Goal: Task Accomplishment & Management: Manage account settings

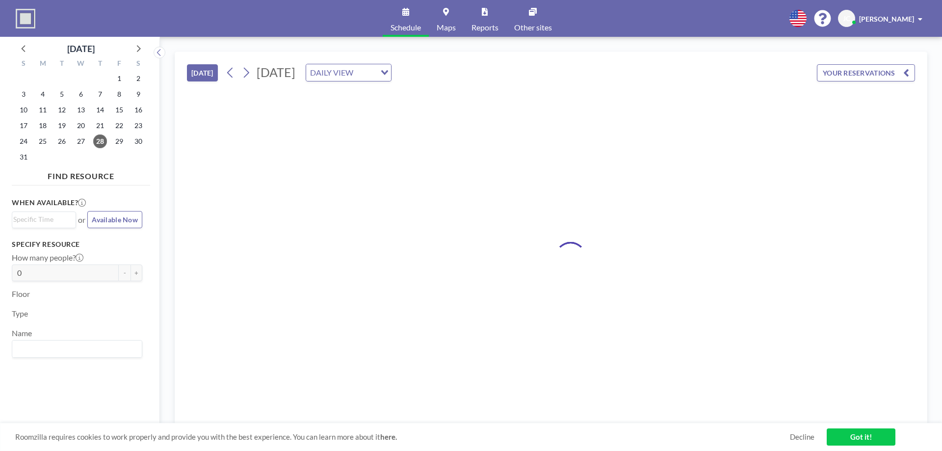
click at [496, 223] on div at bounding box center [551, 256] width 728 height 335
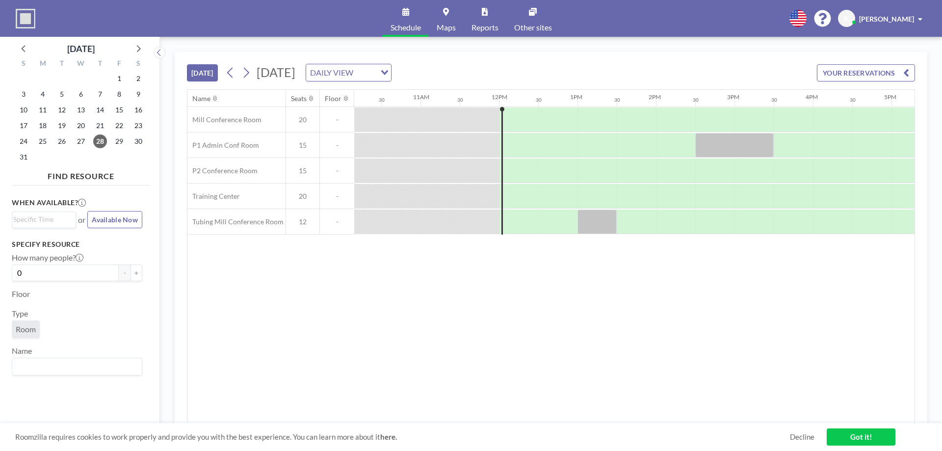
scroll to position [0, 903]
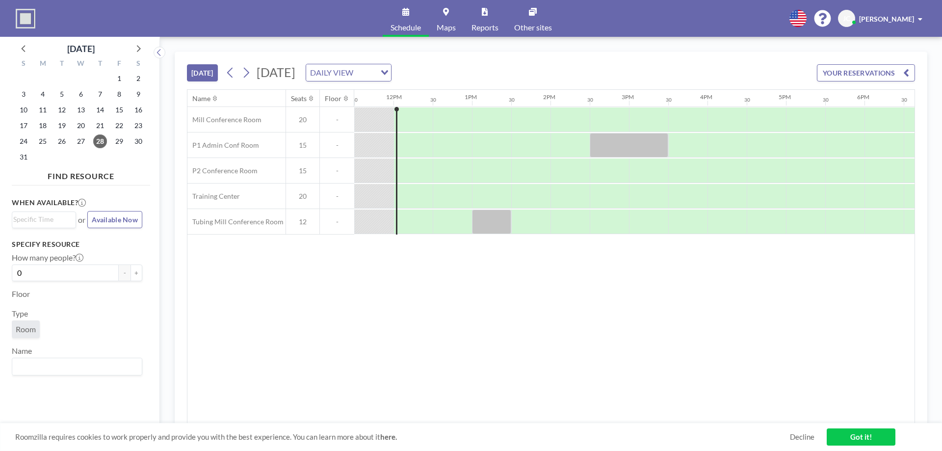
click at [469, 266] on div "Name Seats Floor 12AM 30 1AM 30 2AM 30 3AM 30 4AM 30 5AM 30 6AM 30 7AM 30 8AM 3…" at bounding box center [551, 257] width 727 height 334
click at [885, 70] on button "YOUR RESERVATIONS" at bounding box center [866, 72] width 98 height 17
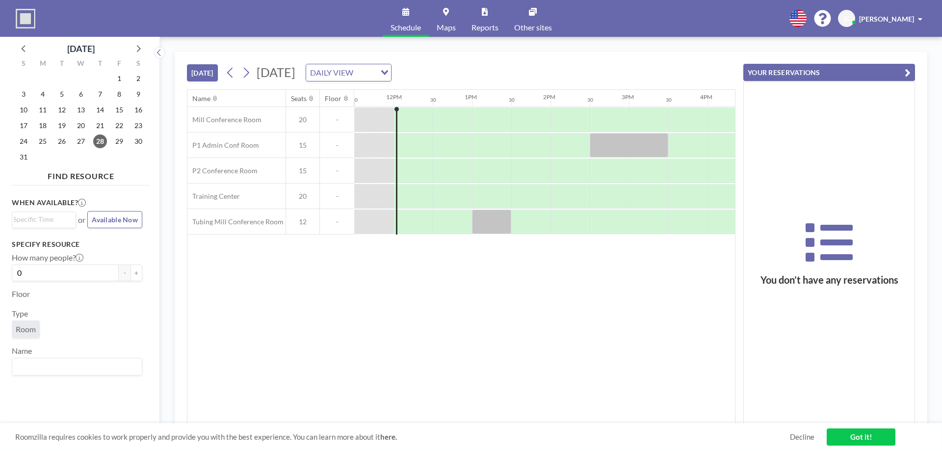
click at [692, 385] on div "Name Seats Floor 12AM 30 1AM 30 2AM 30 3AM 30 4AM 30 5AM 30 6AM 30 7AM 30 8AM 3…" at bounding box center [462, 257] width 548 height 334
click at [854, 435] on link "Got it!" at bounding box center [861, 437] width 69 height 17
click at [708, 65] on div "[DATE] [DATE] DAILY VIEW Loading..." at bounding box center [461, 70] width 549 height 37
click at [911, 70] on icon "button" at bounding box center [908, 73] width 6 height 12
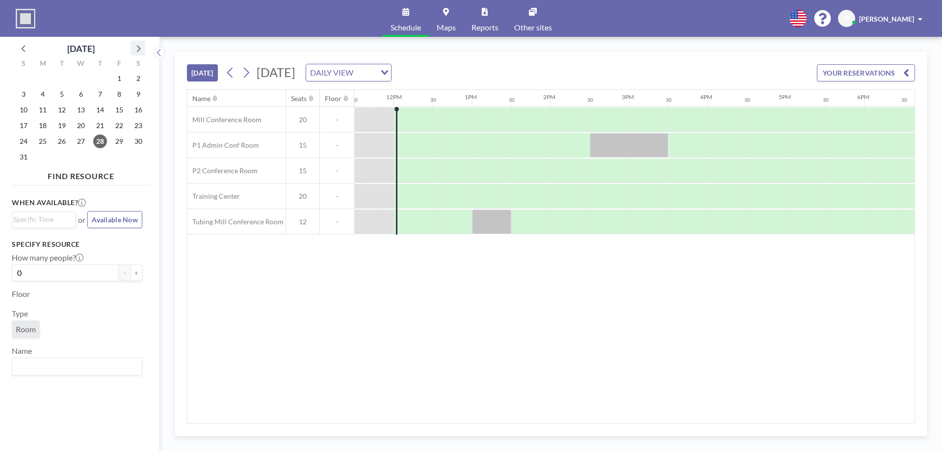
click at [138, 48] on icon at bounding box center [138, 48] width 13 height 13
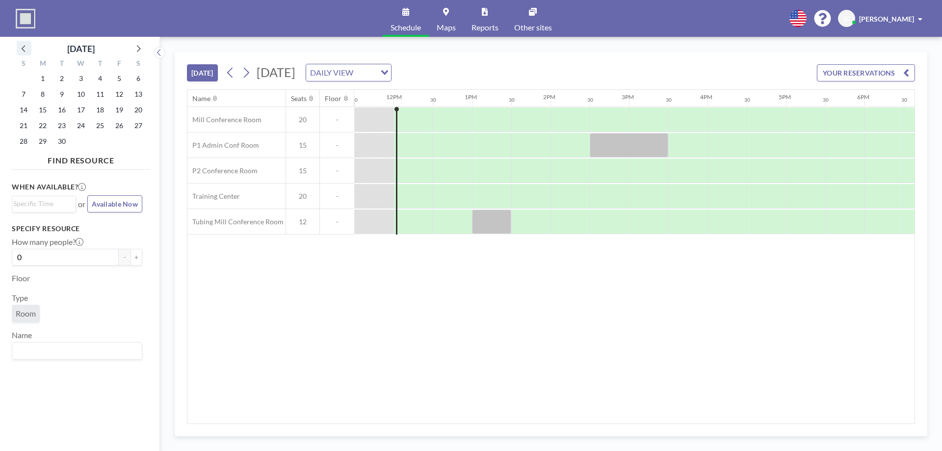
click at [29, 52] on icon at bounding box center [24, 48] width 13 height 13
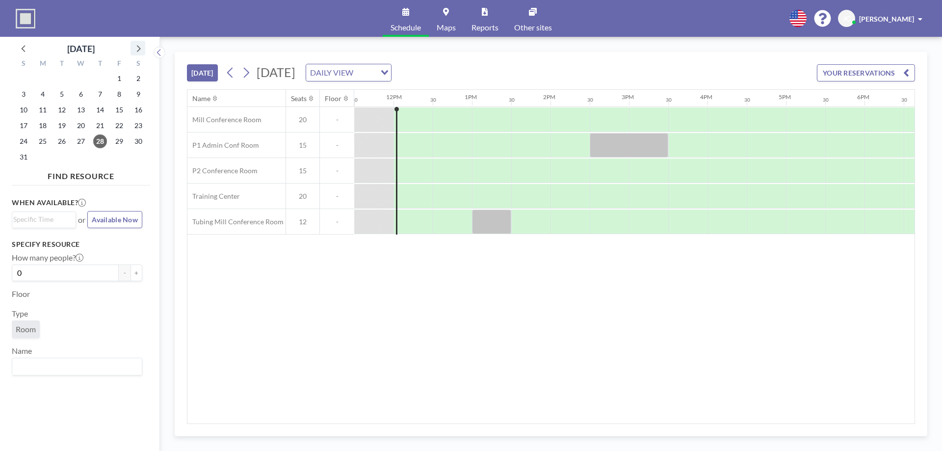
click at [139, 48] on icon at bounding box center [139, 48] width 4 height 7
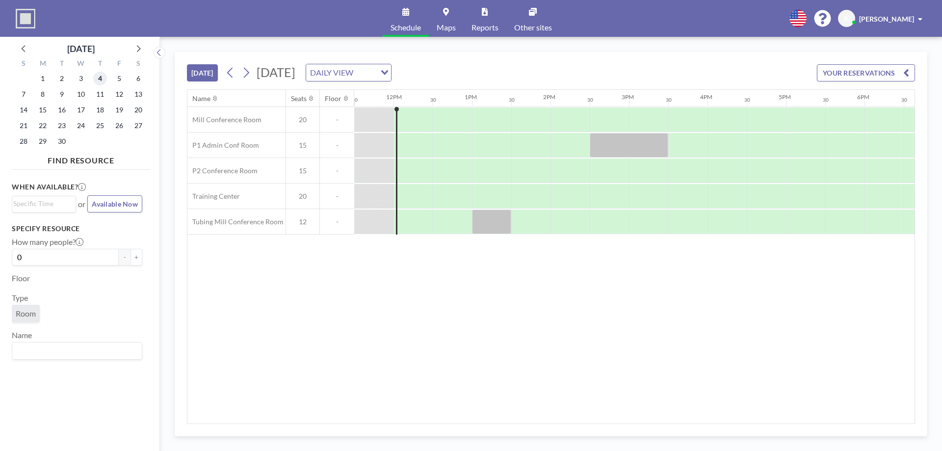
click at [100, 78] on span "4" at bounding box center [100, 79] width 14 height 14
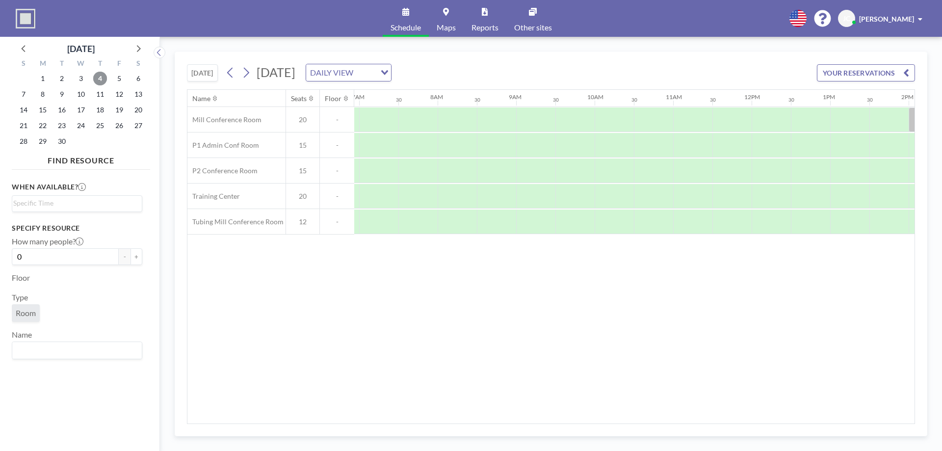
scroll to position [0, 589]
click at [89, 200] on input "Search for option" at bounding box center [74, 204] width 123 height 12
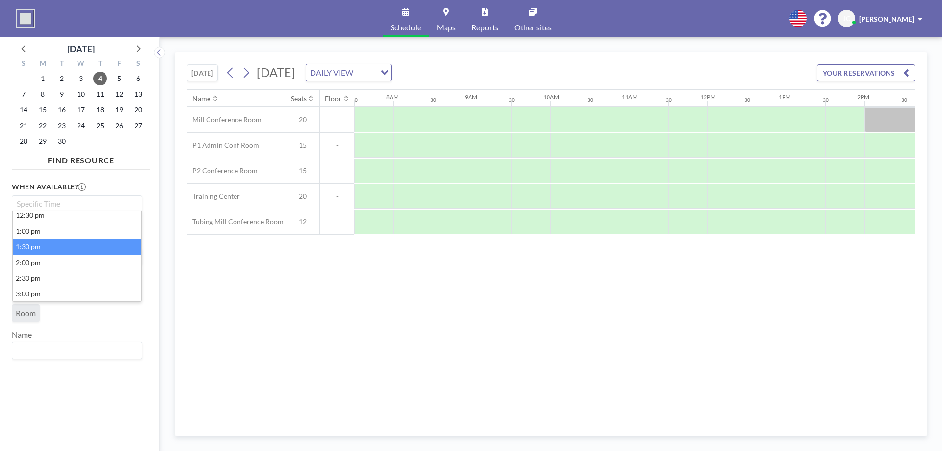
click at [106, 252] on li "1:30 pm" at bounding box center [77, 247] width 129 height 16
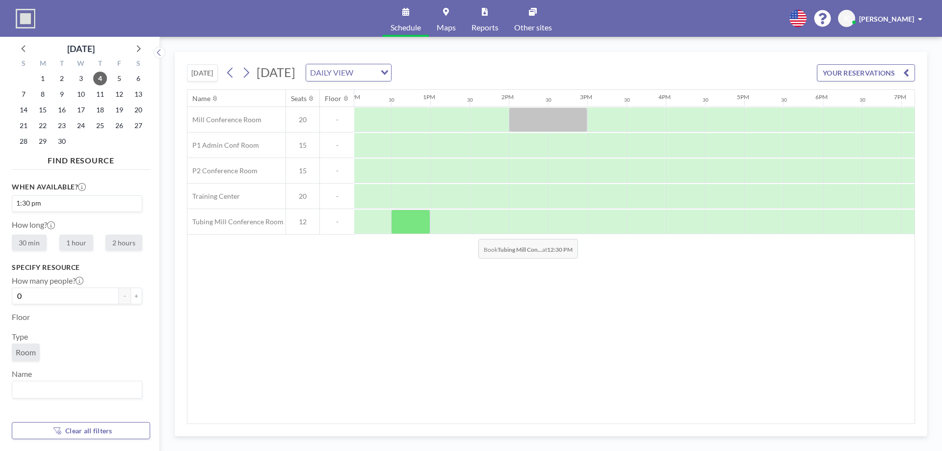
scroll to position [0, 1021]
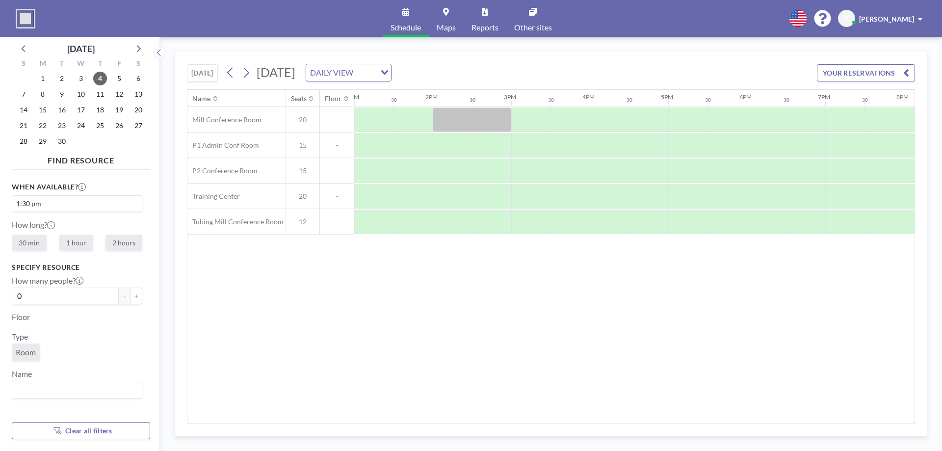
click at [90, 202] on input "Search for option" at bounding box center [90, 204] width 93 height 12
click at [99, 255] on li "1:00 am" at bounding box center [77, 253] width 129 height 16
click at [127, 209] on div "1:00 am Loading..." at bounding box center [77, 204] width 130 height 16
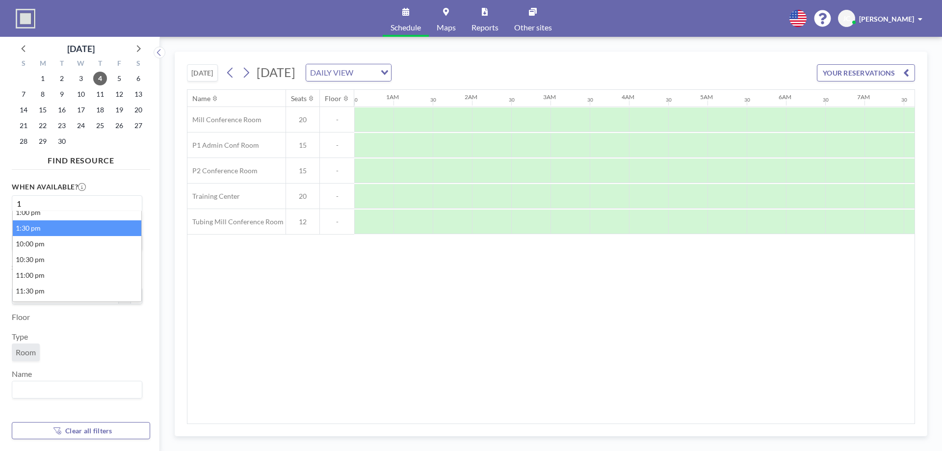
scroll to position [175, 0]
click at [42, 220] on li "1:00 pm" at bounding box center [77, 219] width 129 height 16
type input "1"
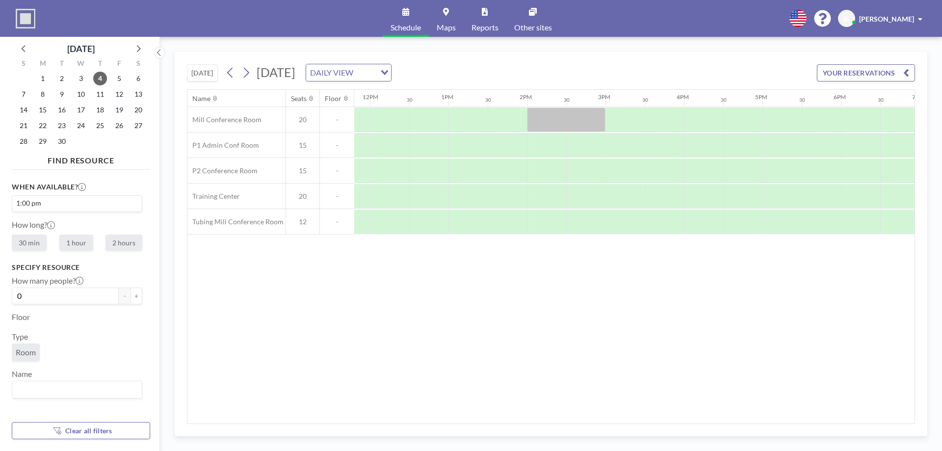
scroll to position [0, 982]
click at [69, 242] on label "1 hour" at bounding box center [76, 243] width 34 height 16
radio input "true"
click at [29, 353] on span "Room" at bounding box center [26, 353] width 20 height 10
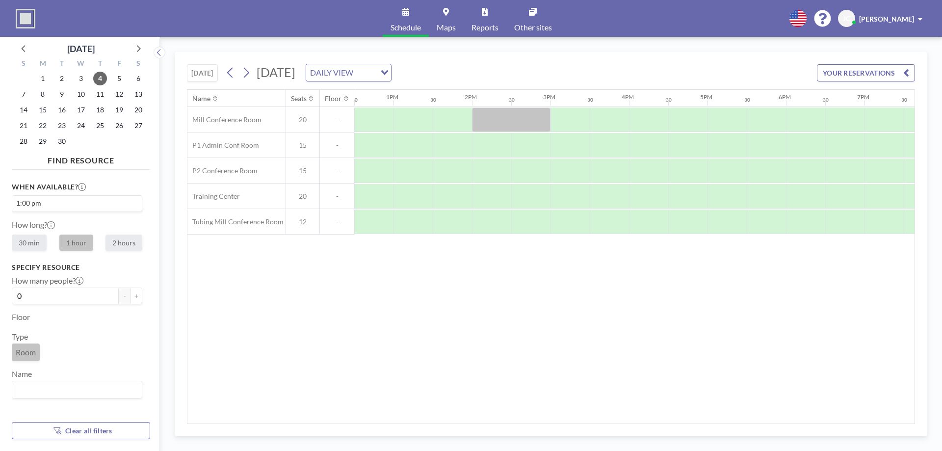
click at [29, 353] on span "Room" at bounding box center [26, 353] width 20 height 10
click at [21, 48] on icon at bounding box center [24, 48] width 13 height 13
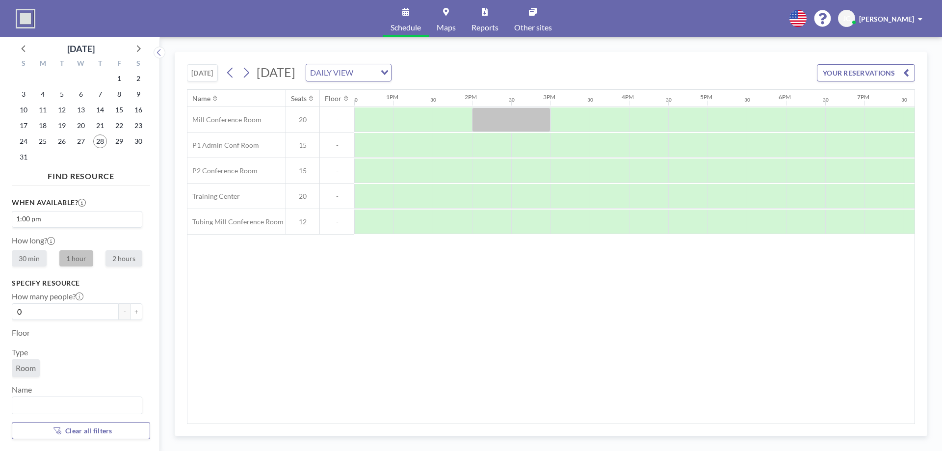
click at [25, 20] on img at bounding box center [26, 19] width 20 height 20
click at [399, 19] on link "Schedule" at bounding box center [406, 18] width 46 height 37
click at [851, 18] on span "JC" at bounding box center [846, 18] width 7 height 9
click at [888, 21] on span "[PERSON_NAME]" at bounding box center [886, 19] width 55 height 8
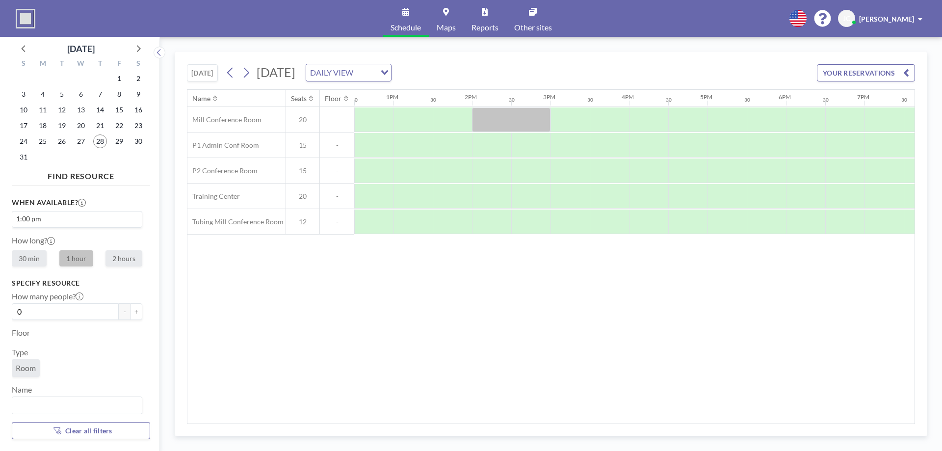
click at [913, 73] on button "YOUR RESERVATIONS" at bounding box center [866, 72] width 98 height 17
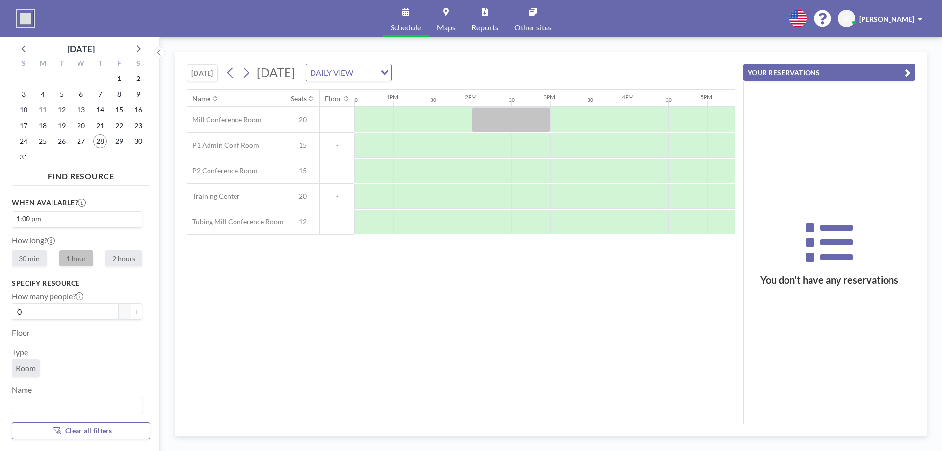
click at [908, 73] on icon "button" at bounding box center [908, 73] width 6 height 12
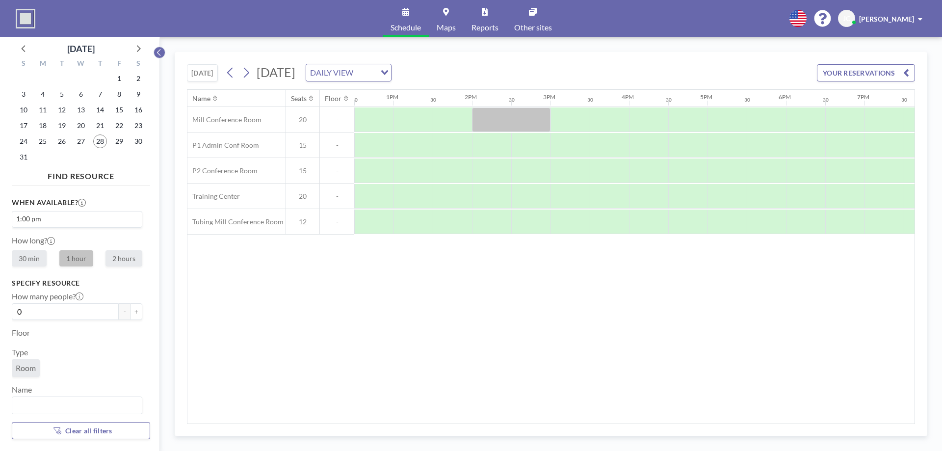
click at [161, 54] on icon at bounding box center [159, 53] width 6 height 10
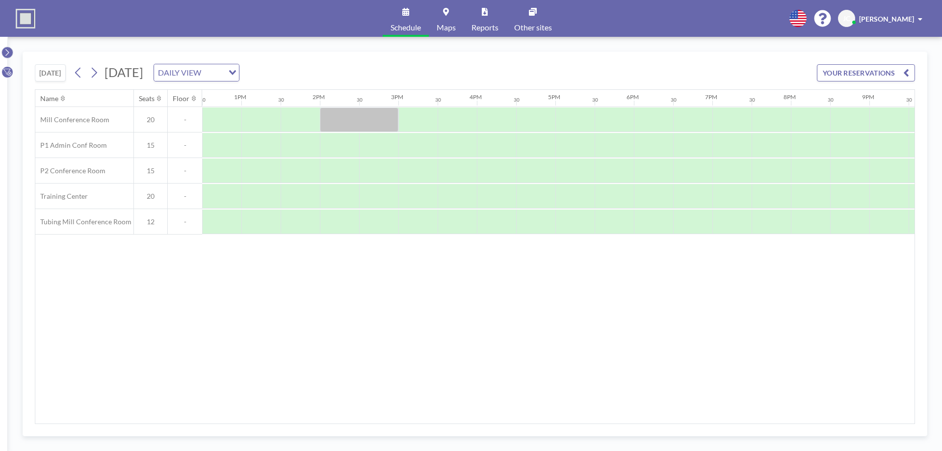
click at [8, 51] on icon at bounding box center [7, 53] width 6 height 10
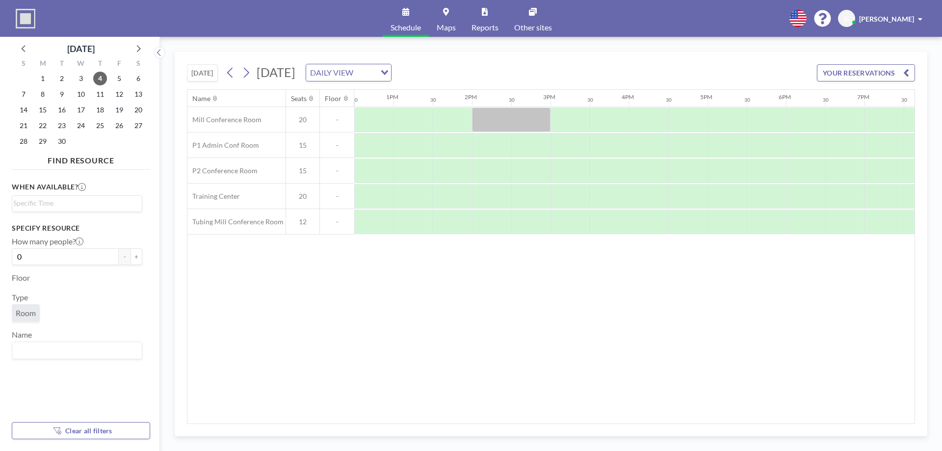
drag, startPoint x: 39, startPoint y: 12, endPoint x: 29, endPoint y: 12, distance: 9.3
click at [38, 12] on div "Schedule Maps Reports Other sites English Polski 日本語 Española [PERSON_NAME] [PE…" at bounding box center [471, 18] width 942 height 37
click at [28, 13] on img at bounding box center [26, 19] width 20 height 20
click at [97, 203] on input "Search for option" at bounding box center [74, 204] width 123 height 12
click at [101, 91] on span "11" at bounding box center [100, 94] width 14 height 14
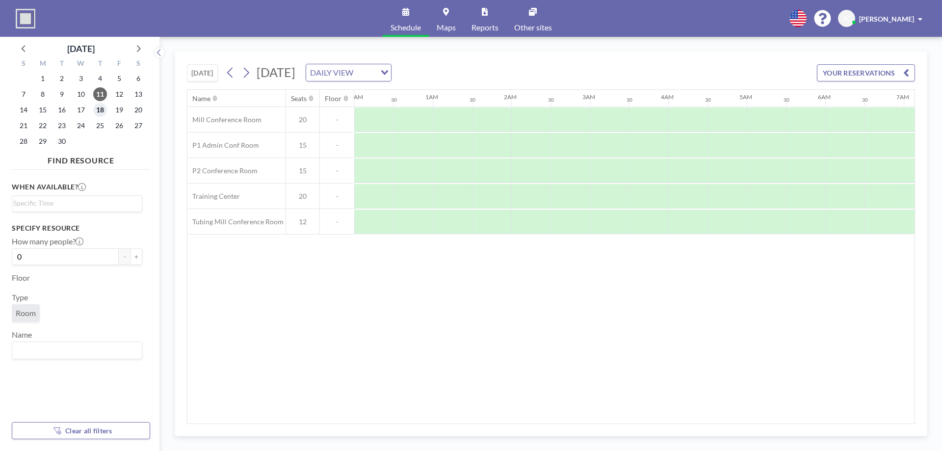
scroll to position [0, 49]
click at [103, 106] on span "18" at bounding box center [100, 110] width 14 height 14
click at [105, 118] on div "25" at bounding box center [99, 126] width 19 height 16
click at [100, 90] on span "11" at bounding box center [100, 94] width 14 height 14
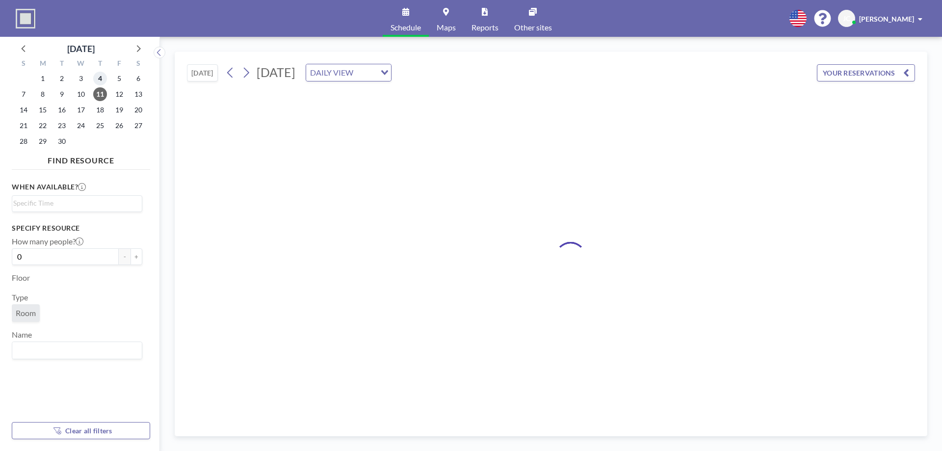
click at [100, 82] on span "4" at bounding box center [100, 79] width 14 height 14
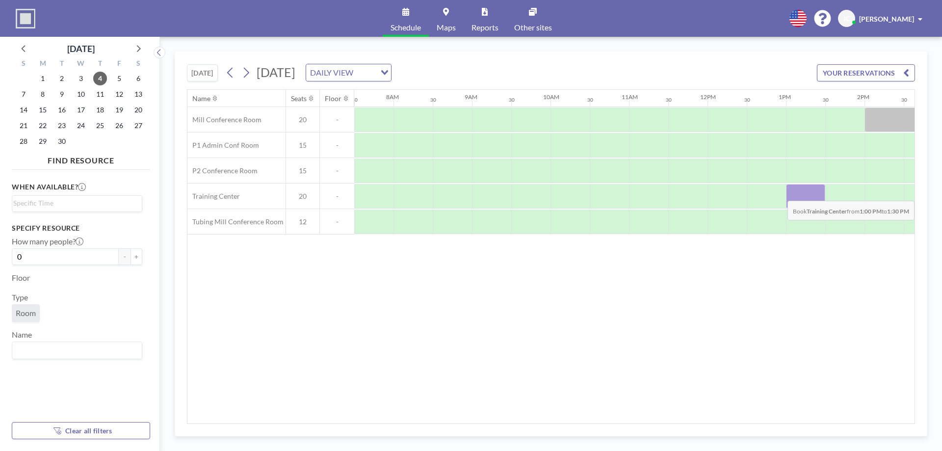
click at [813, 193] on div at bounding box center [805, 196] width 39 height 25
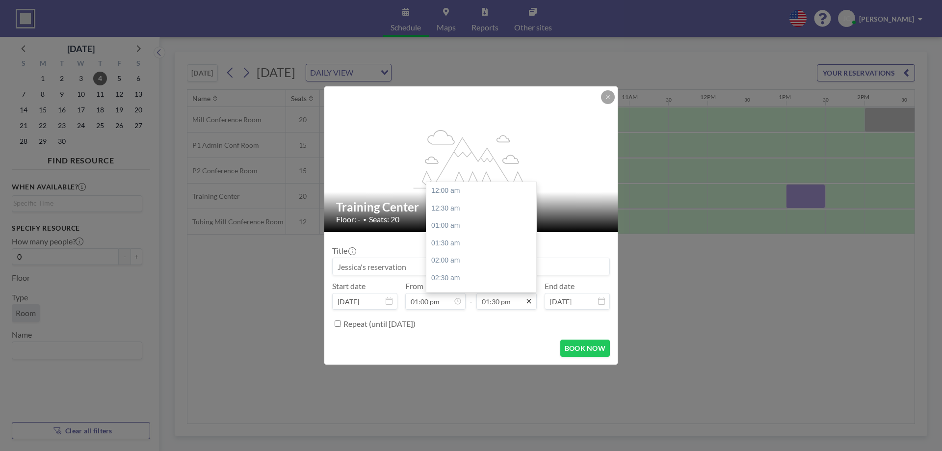
scroll to position [472, 0]
click at [464, 207] on div "02:00 pm" at bounding box center [484, 209] width 115 height 18
type input "02:00 pm"
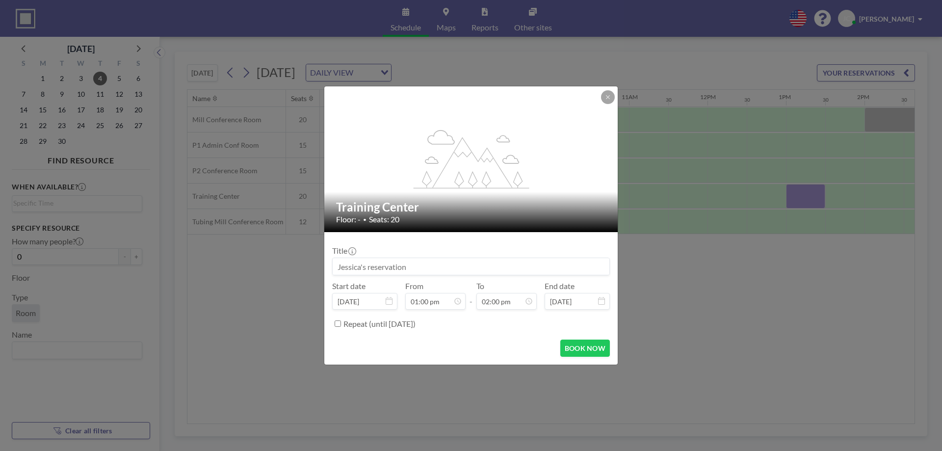
click at [336, 324] on input "Repeat (until [DATE])" at bounding box center [338, 324] width 6 height 6
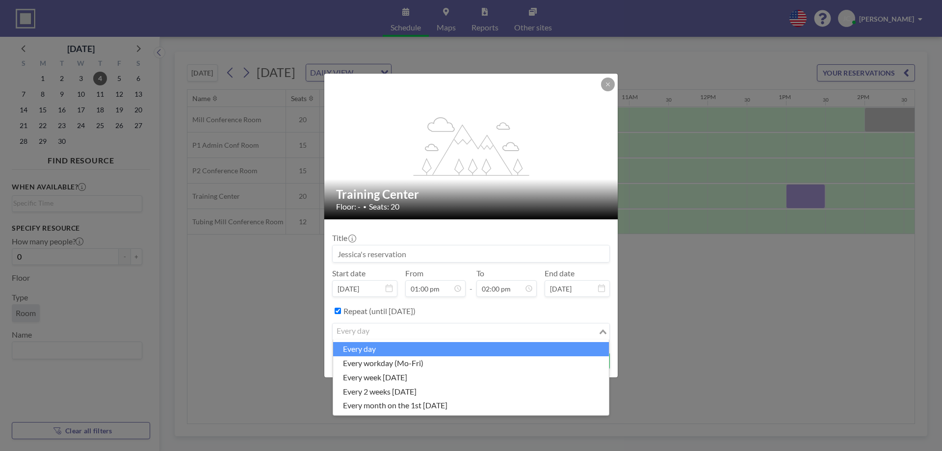
click at [601, 330] on icon "Search for option" at bounding box center [603, 331] width 7 height 5
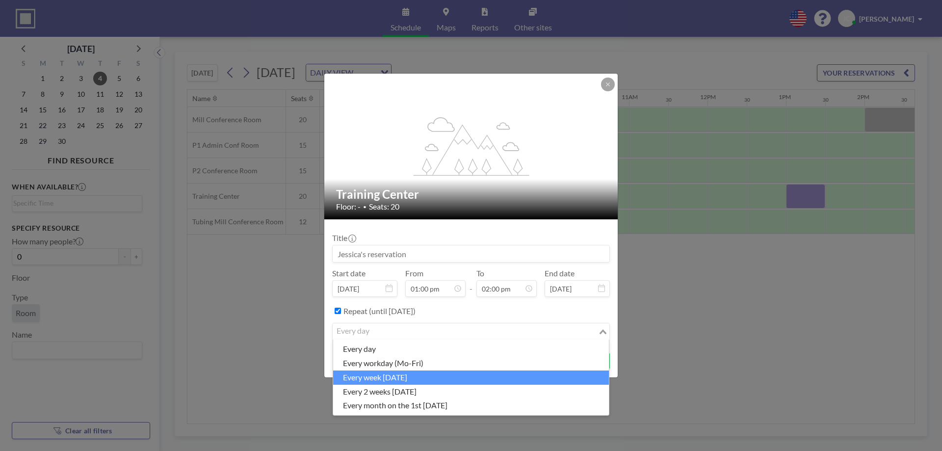
click at [560, 374] on li "every week [DATE]" at bounding box center [471, 378] width 276 height 14
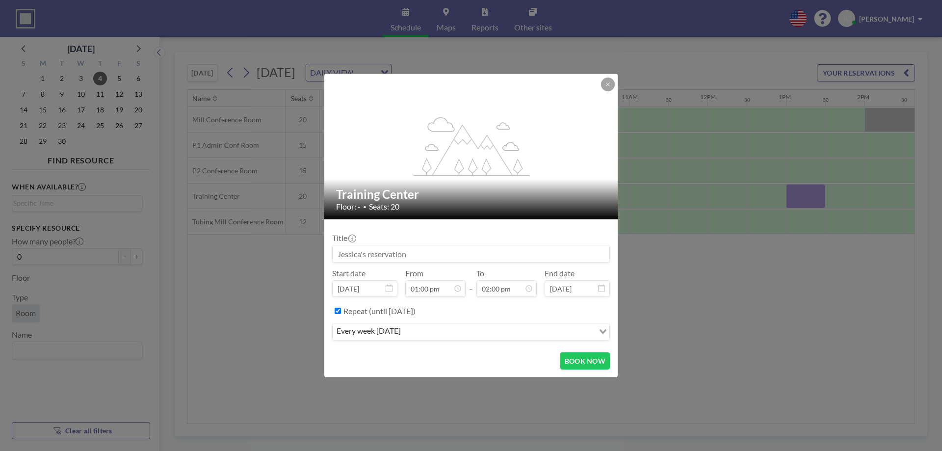
click at [338, 308] on input "Repeat (until [DATE])" at bounding box center [338, 311] width 6 height 6
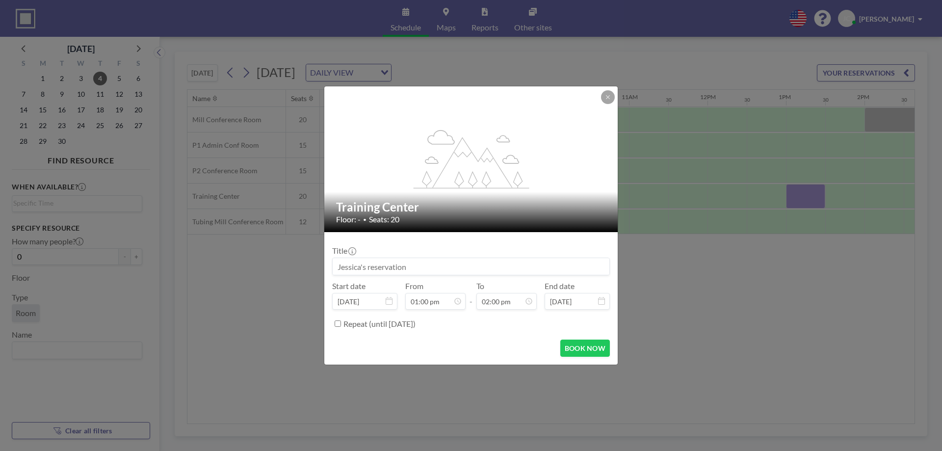
click at [339, 321] on input "Repeat (until [DATE])" at bounding box center [338, 324] width 6 height 6
checkbox input "true"
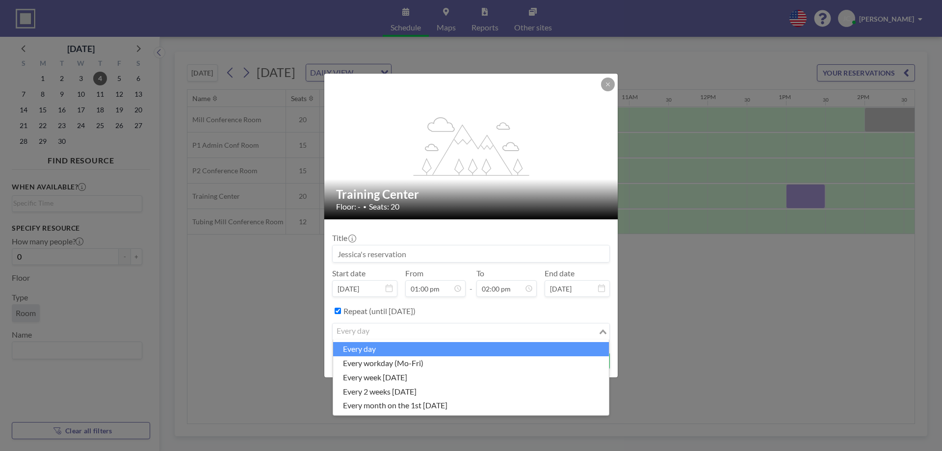
click at [605, 334] on div "Loading..." at bounding box center [603, 330] width 11 height 15
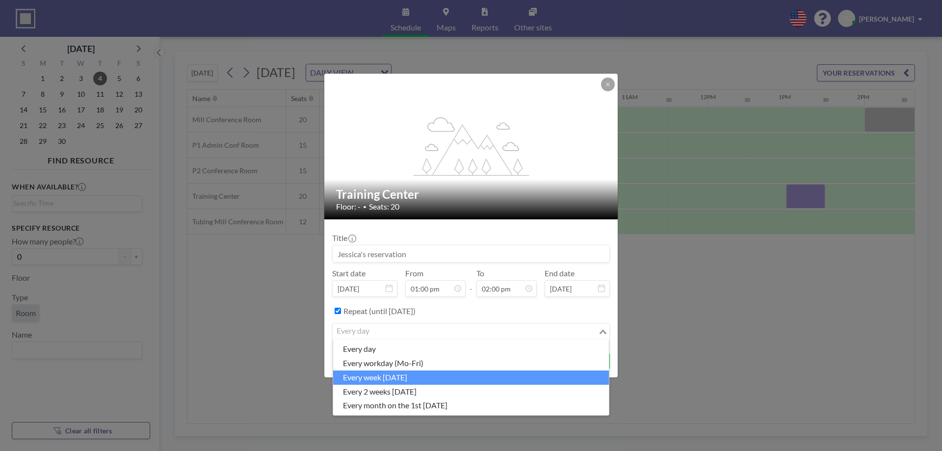
click at [462, 378] on li "every week [DATE]" at bounding box center [471, 378] width 276 height 14
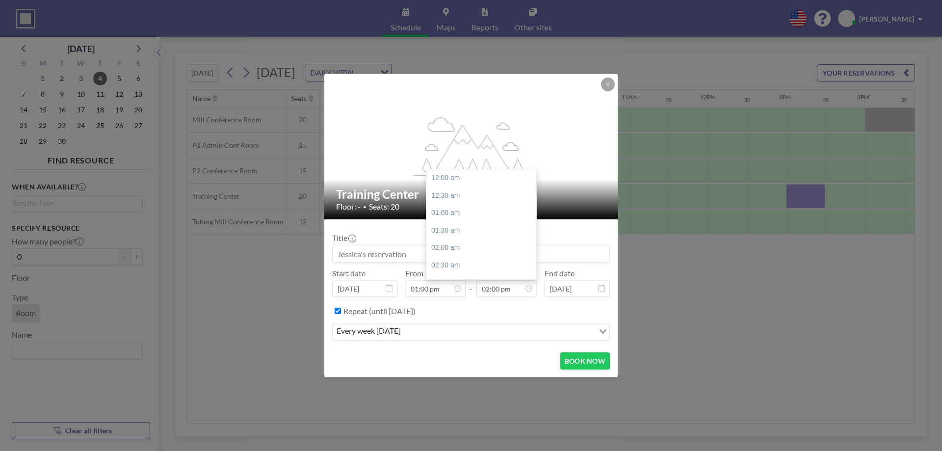
scroll to position [489, 0]
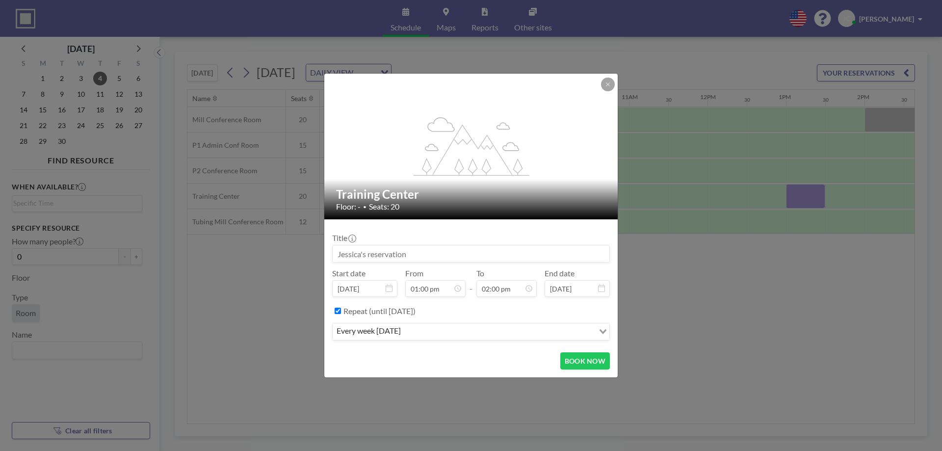
click at [612, 82] on button at bounding box center [608, 85] width 14 height 14
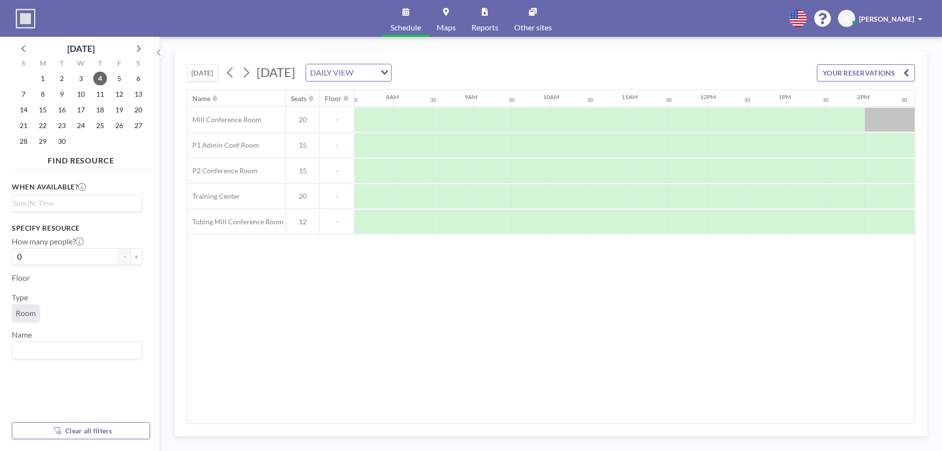
click at [899, 12] on div "[PERSON_NAME] [PERSON_NAME]" at bounding box center [882, 18] width 88 height 17
click at [903, 60] on link "Log out" at bounding box center [893, 67] width 87 height 20
